Goal: Task Accomplishment & Management: Manage account settings

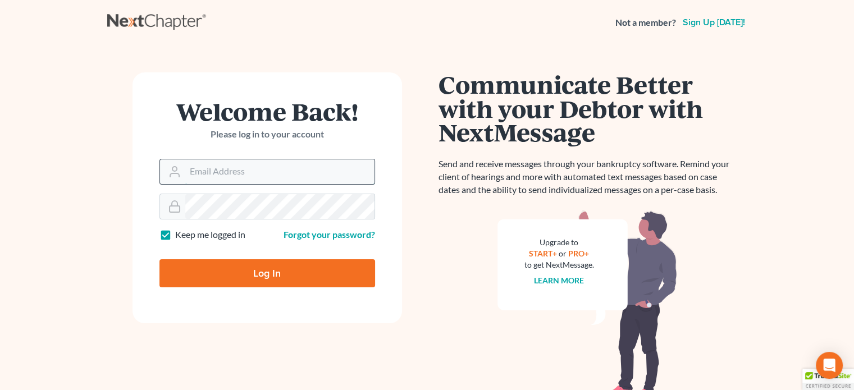
click at [213, 171] on input "Email Address" at bounding box center [279, 172] width 189 height 25
type input "rstanley@peteribold.com"
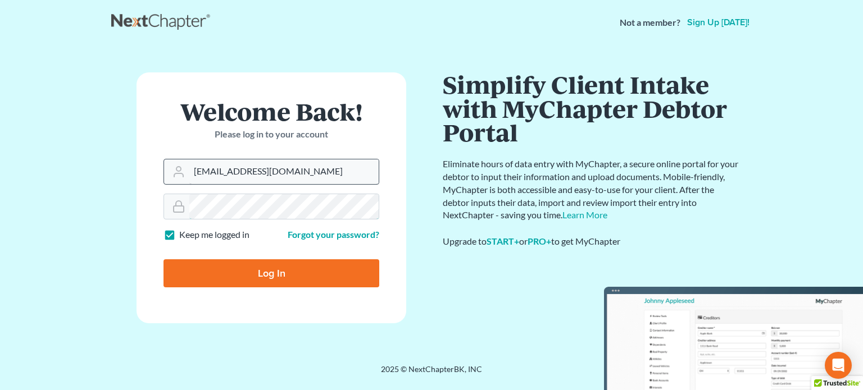
click at [163, 259] on input "Log In" at bounding box center [271, 273] width 216 height 28
type input "Thinking..."
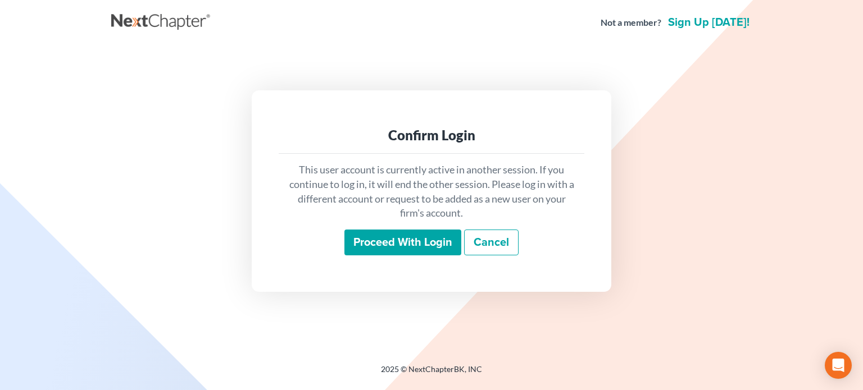
click at [407, 249] on input "Proceed with login" at bounding box center [402, 243] width 117 height 26
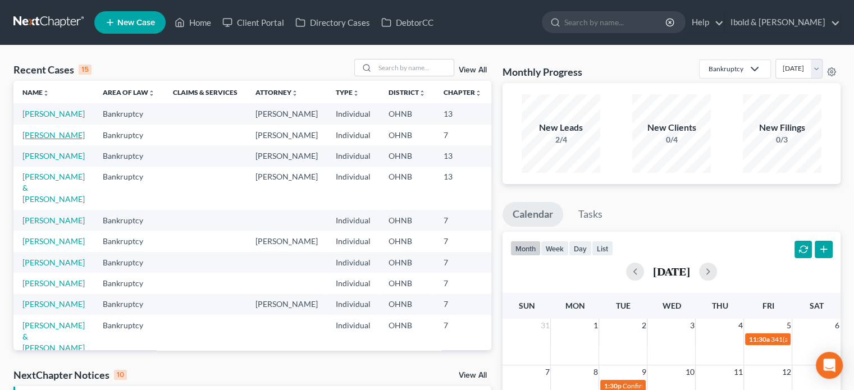
click at [35, 140] on link "[PERSON_NAME]" at bounding box center [53, 135] width 62 height 10
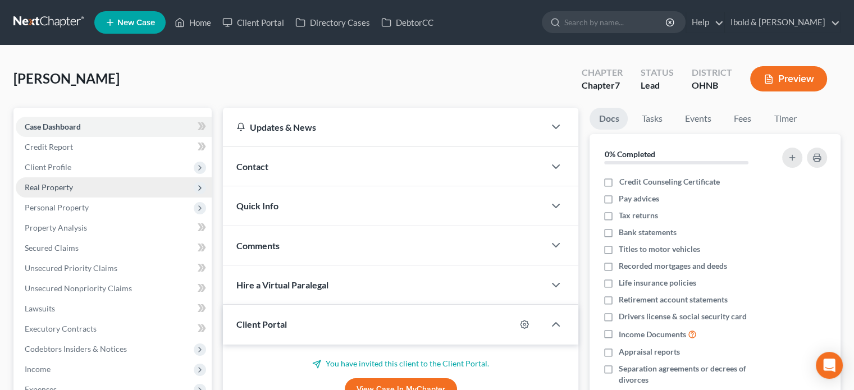
click at [62, 189] on span "Real Property" at bounding box center [49, 188] width 48 height 10
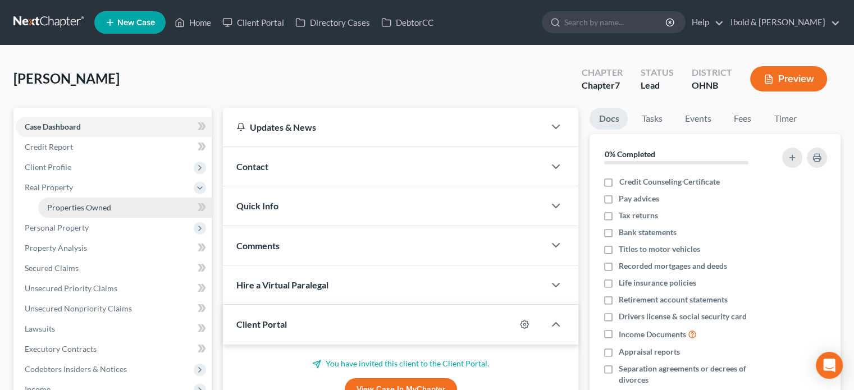
click at [85, 206] on span "Properties Owned" at bounding box center [79, 208] width 64 height 10
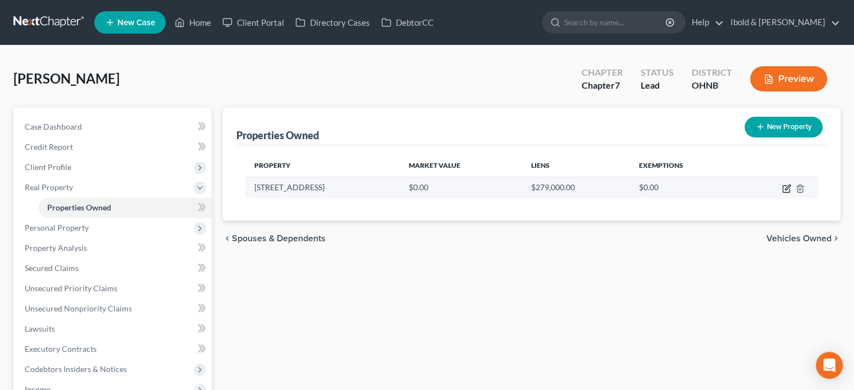
click at [785, 186] on icon "button" at bounding box center [786, 188] width 9 height 9
select select "36"
select select "27"
select select "0"
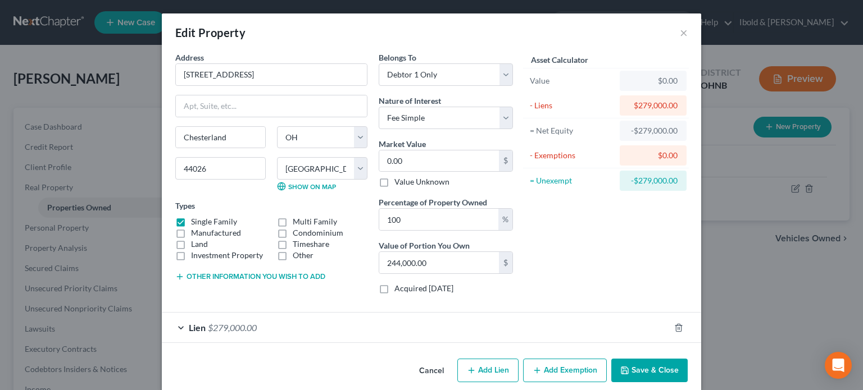
drag, startPoint x: 645, startPoint y: 366, endPoint x: 609, endPoint y: 384, distance: 40.4
click at [645, 366] on button "Save & Close" at bounding box center [649, 371] width 76 height 24
